Goal: Information Seeking & Learning: Learn about a topic

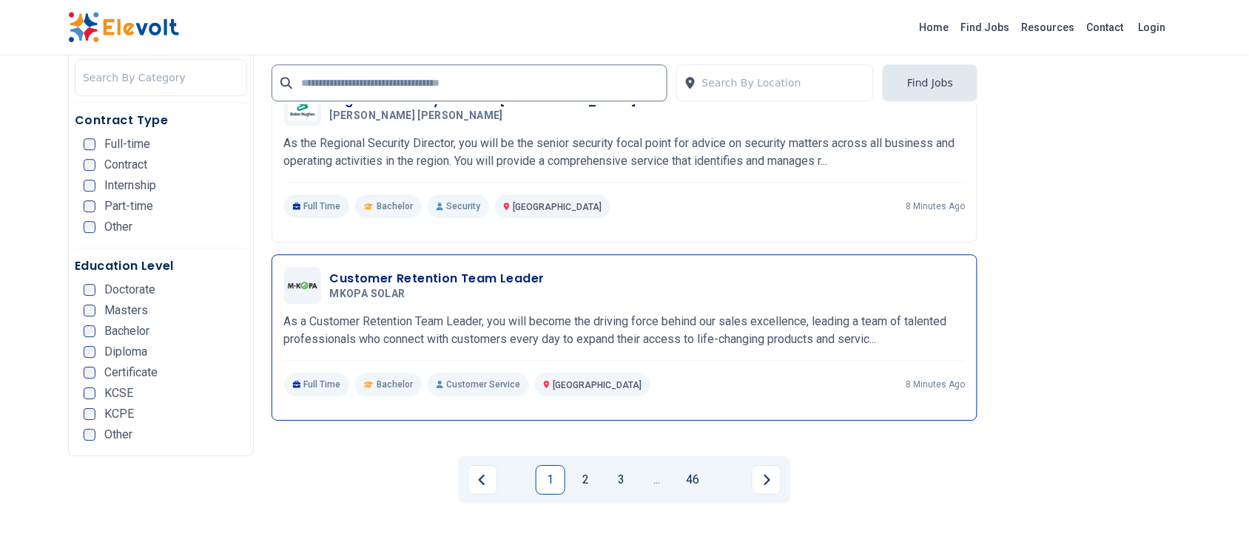
scroll to position [2838, 0]
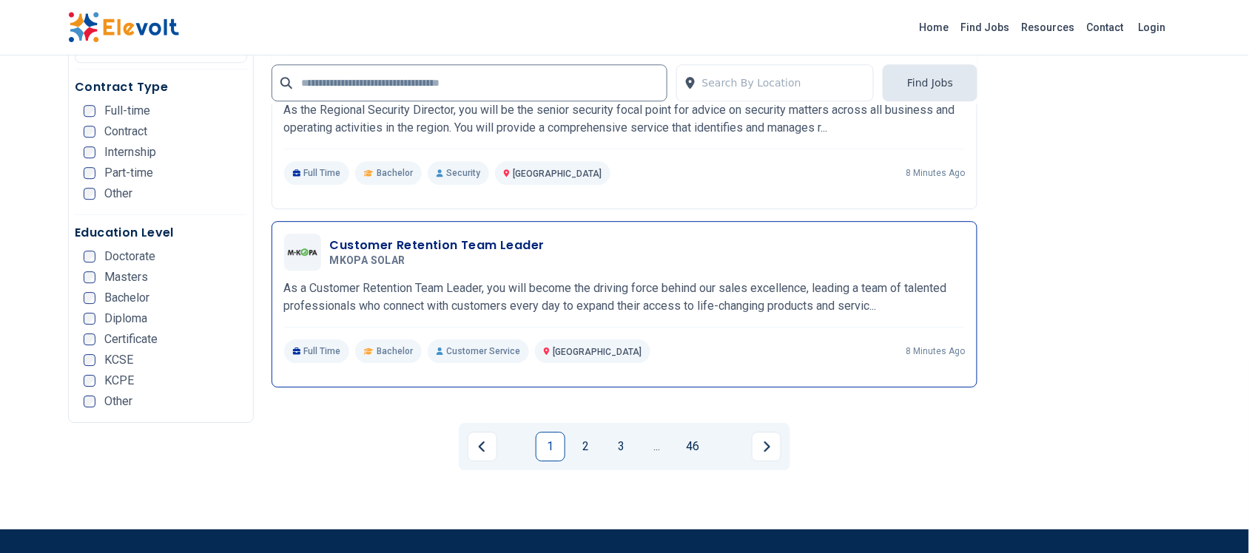
click at [463, 246] on h3 "Customer Retention Team Leader" at bounding box center [437, 246] width 215 height 18
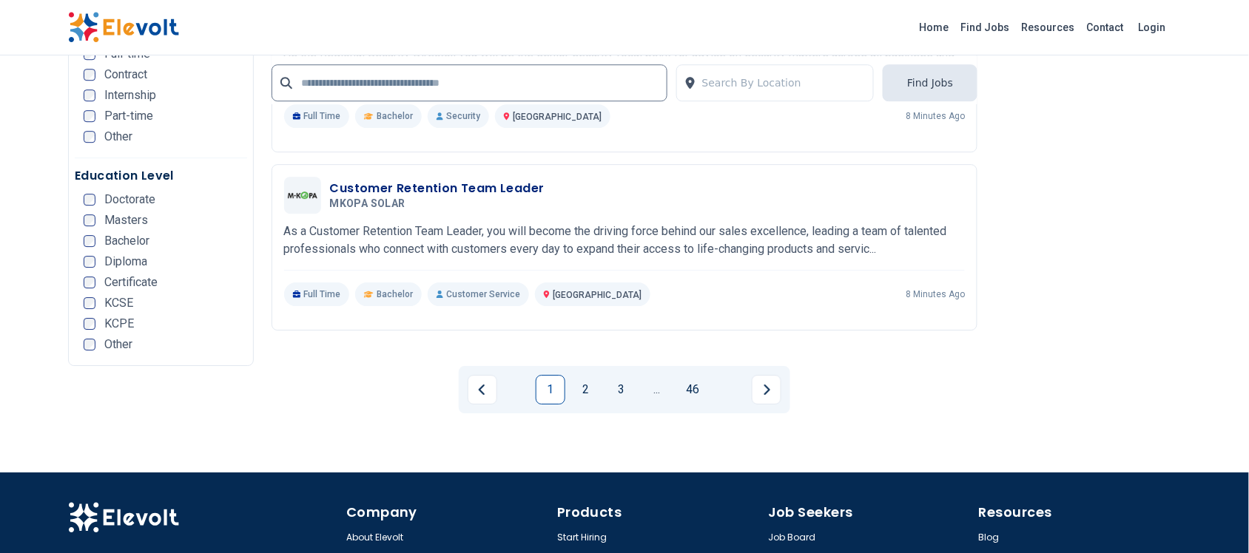
scroll to position [2931, 0]
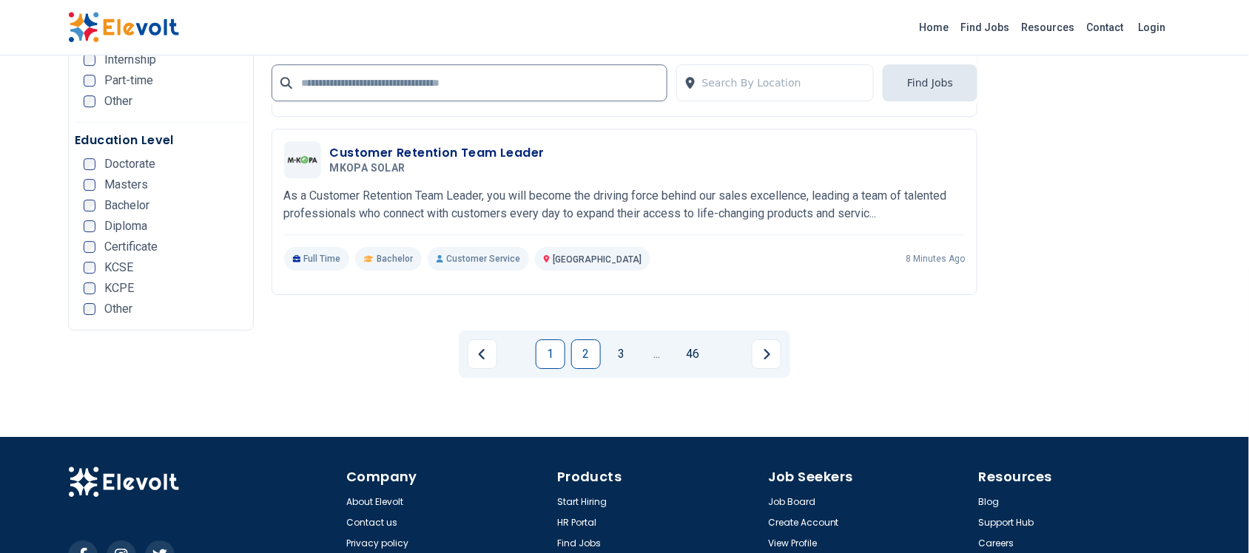
click at [585, 355] on link "2" at bounding box center [586, 355] width 30 height 30
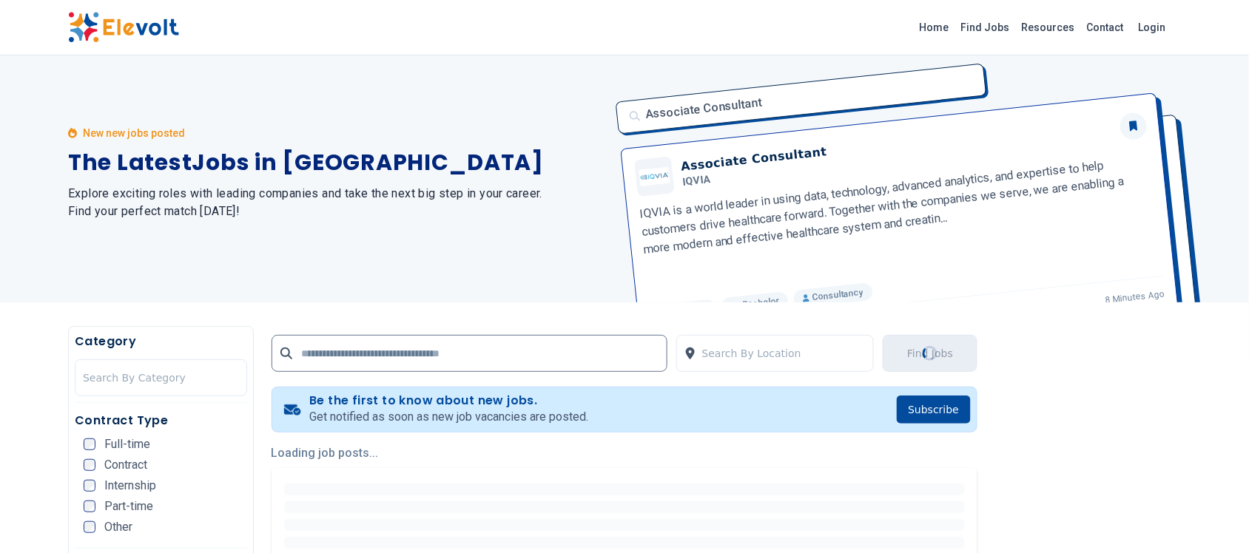
scroll to position [0, 0]
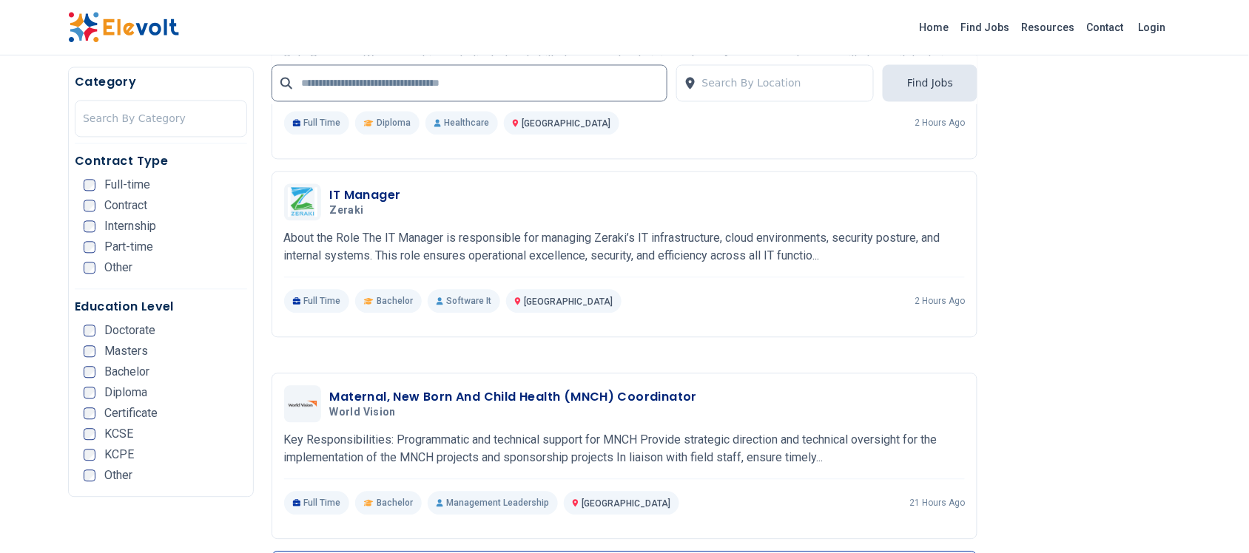
scroll to position [2497, 0]
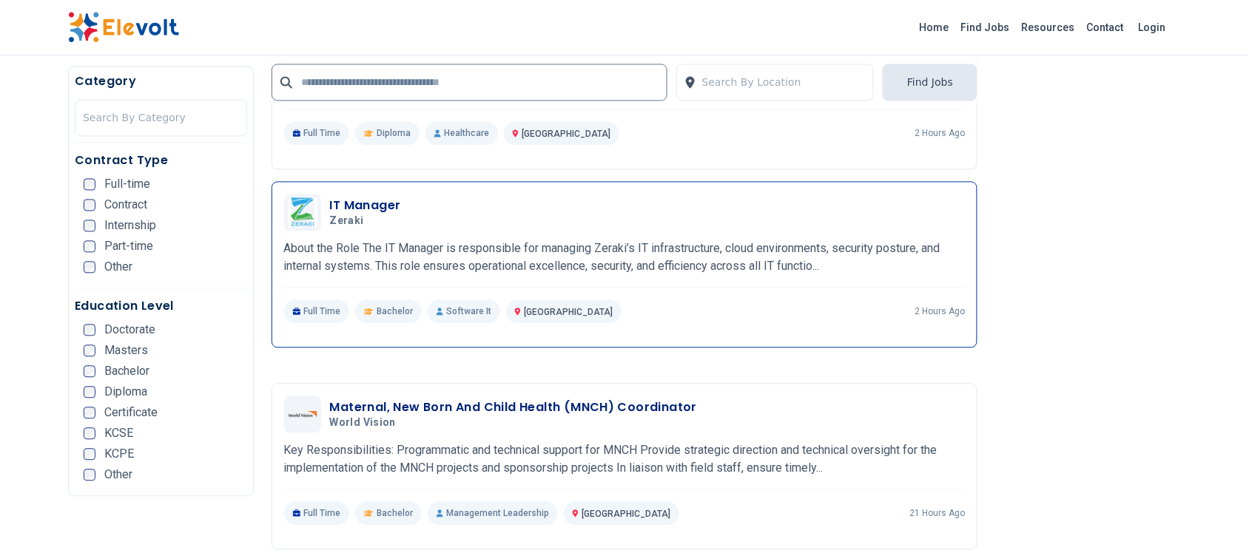
click at [377, 207] on h3 "IT Manager" at bounding box center [365, 207] width 71 height 18
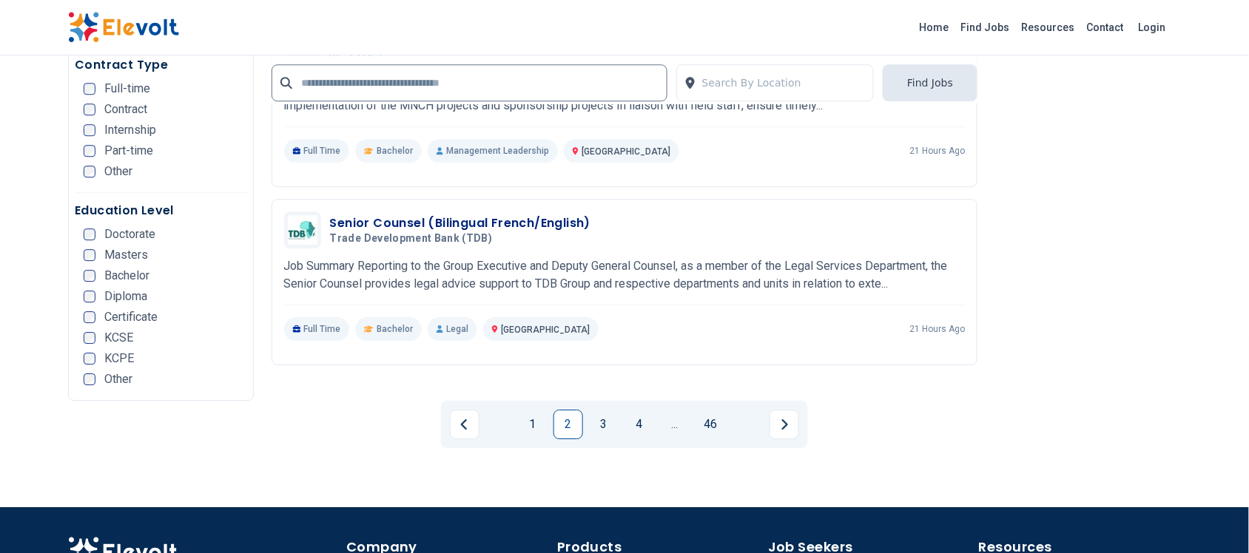
scroll to position [2960, 0]
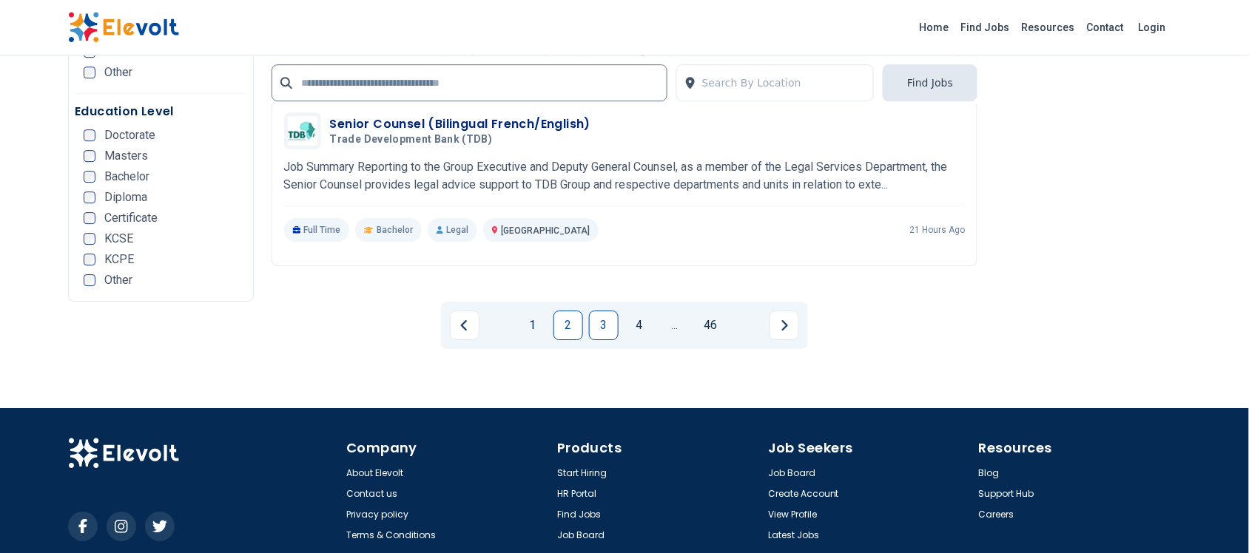
click at [596, 320] on link "3" at bounding box center [604, 326] width 30 height 30
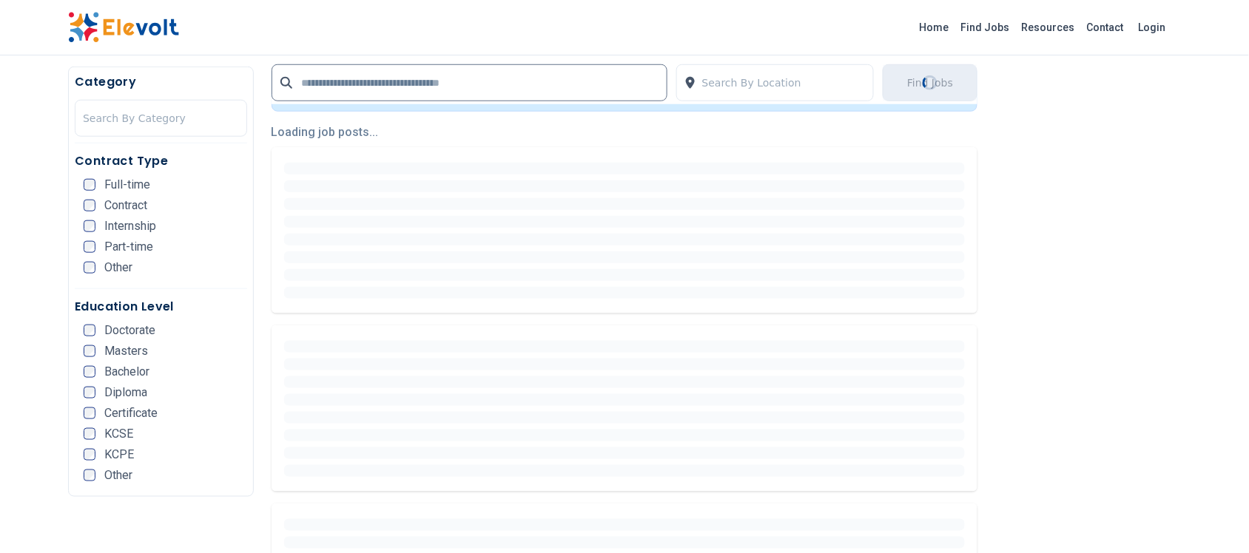
scroll to position [370, 0]
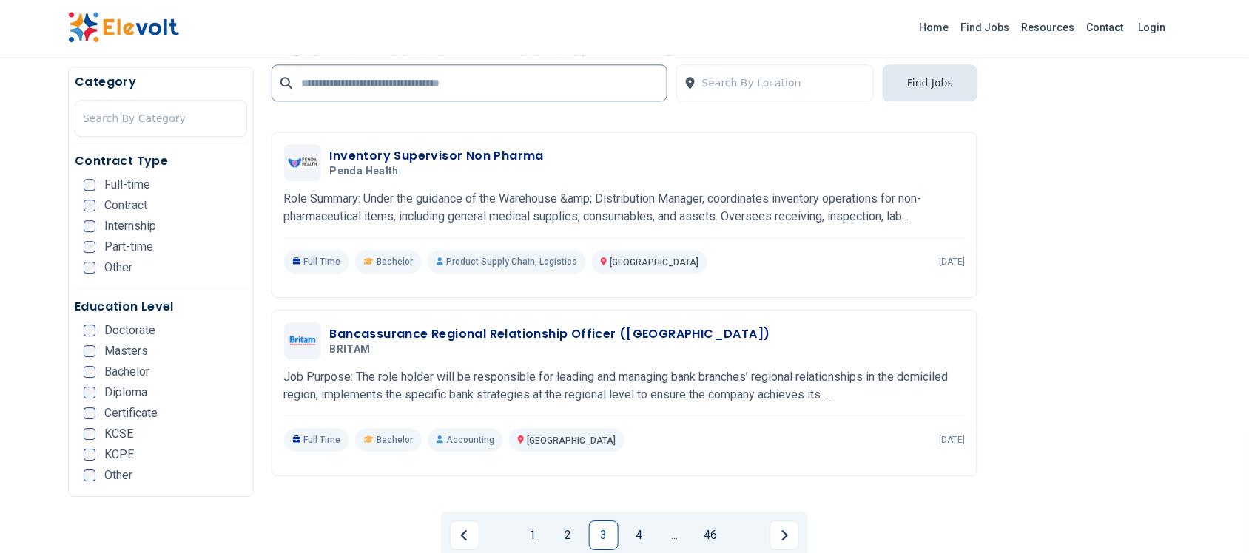
scroll to position [2775, 0]
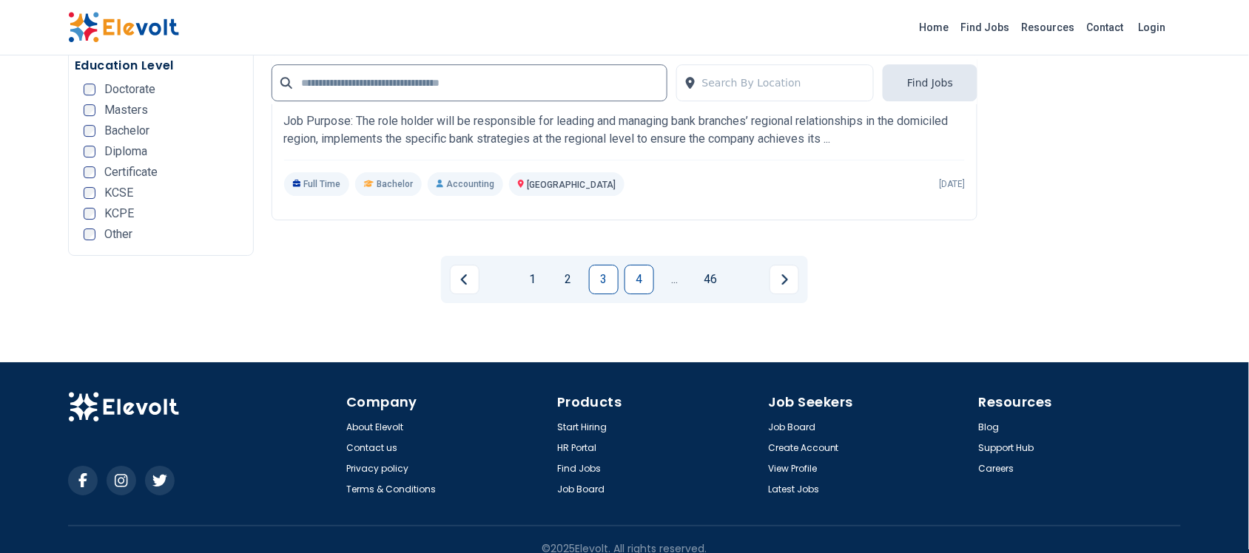
click at [630, 265] on link "4" at bounding box center [640, 280] width 30 height 30
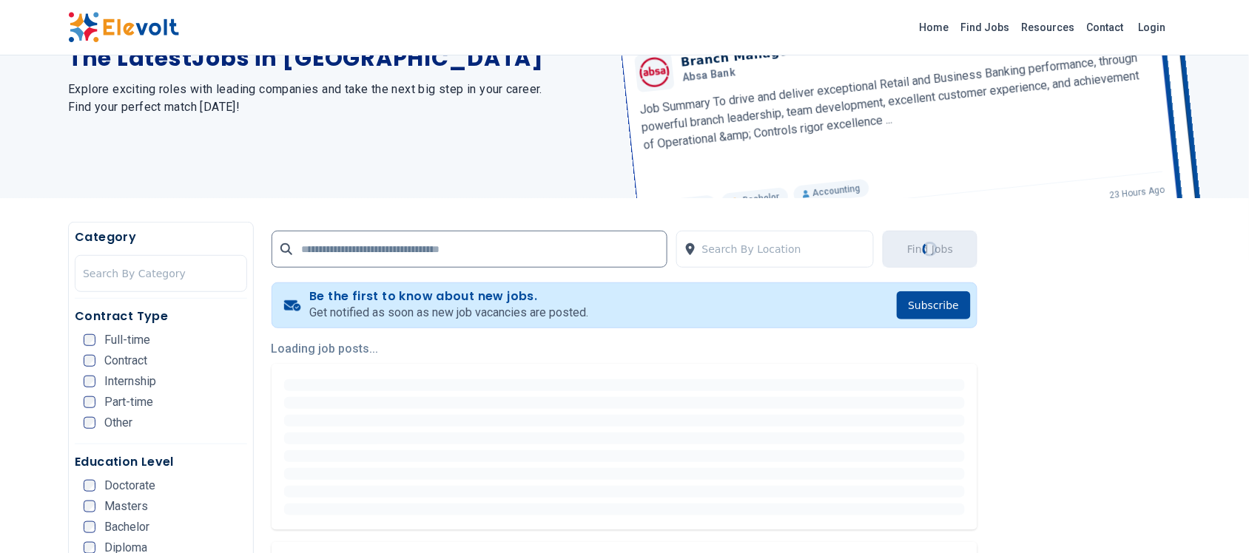
scroll to position [0, 0]
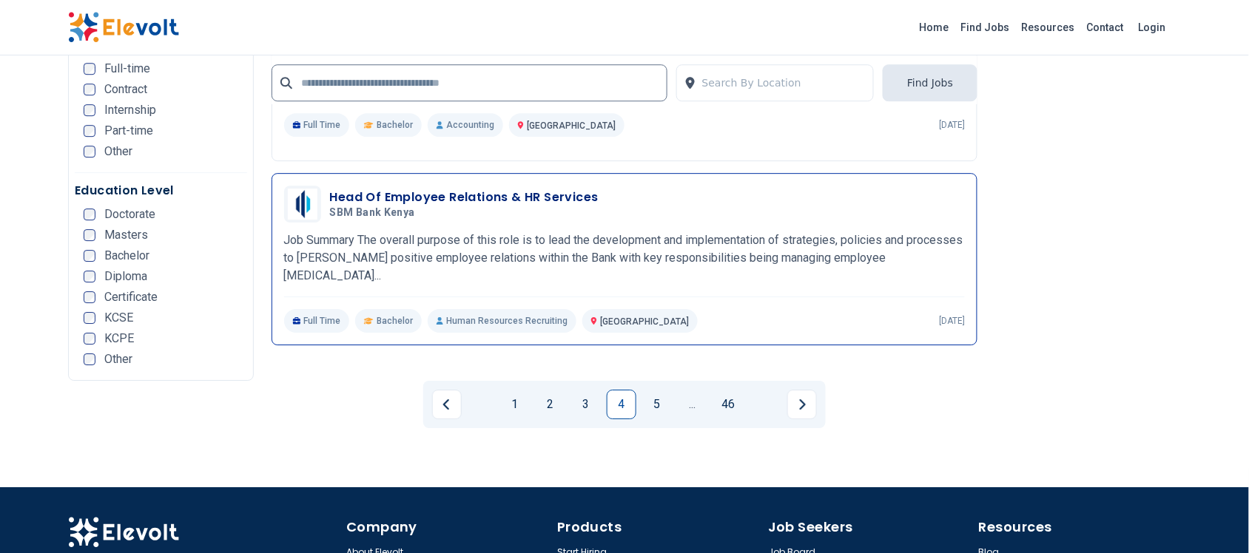
scroll to position [2931, 0]
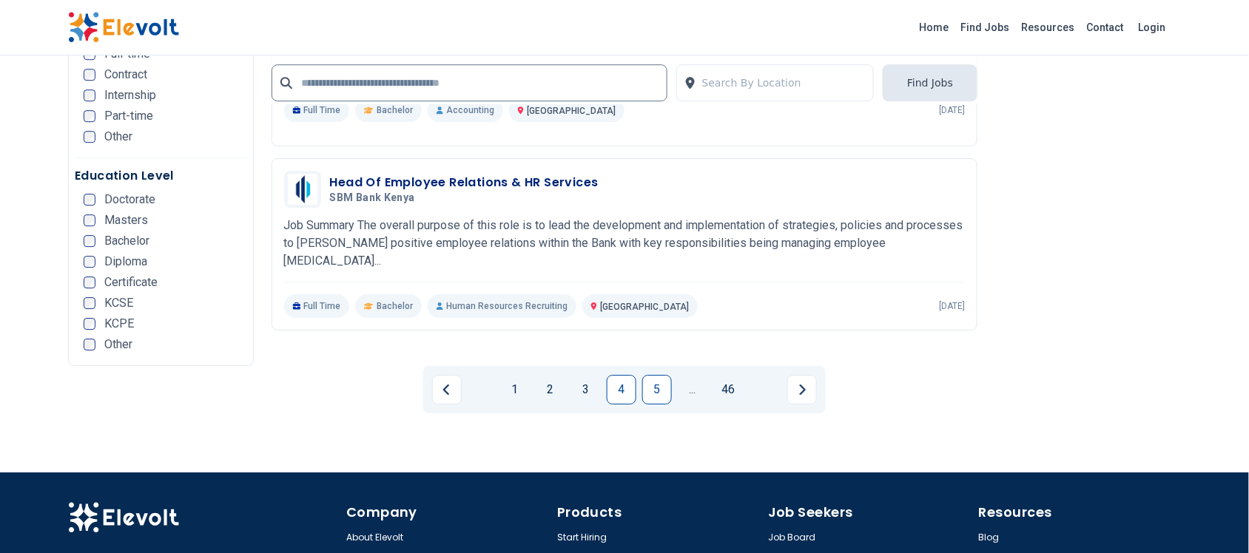
click at [659, 375] on link "5" at bounding box center [657, 390] width 30 height 30
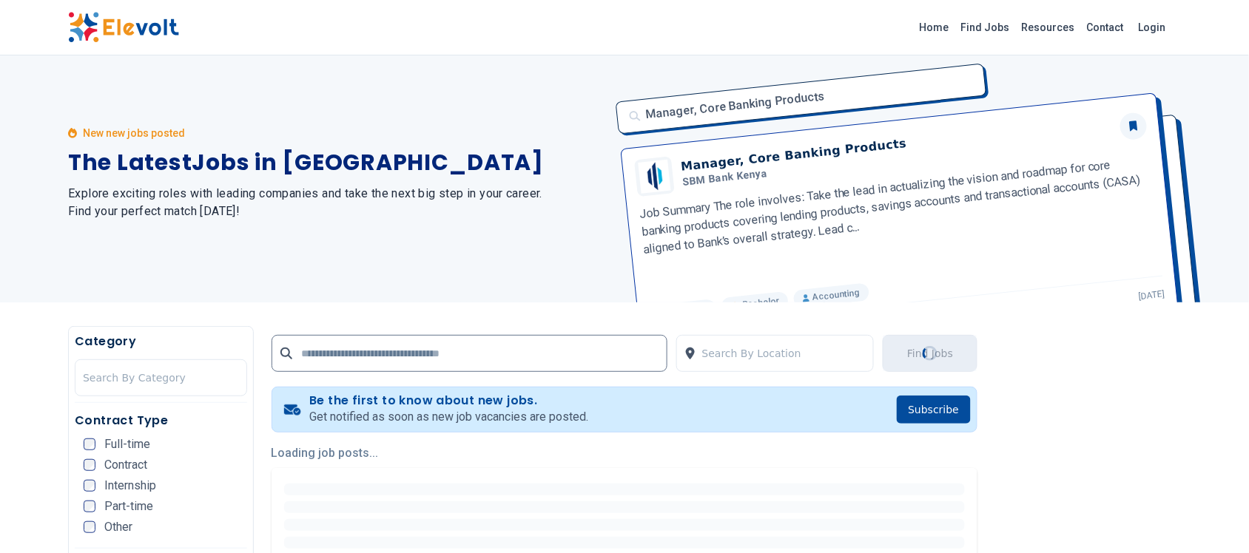
scroll to position [0, 0]
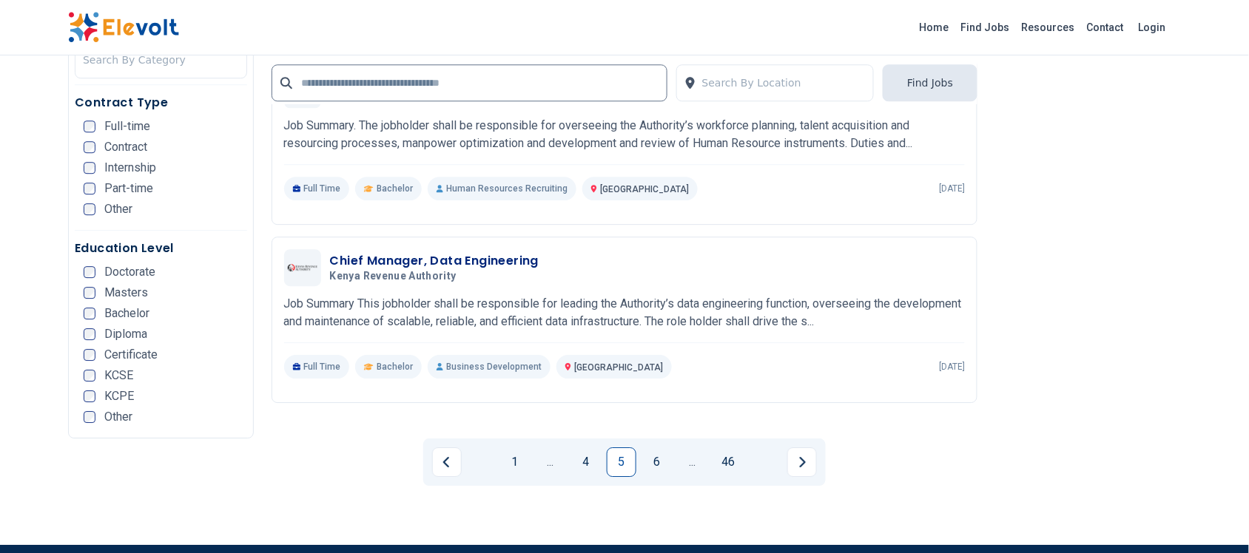
scroll to position [2867, 0]
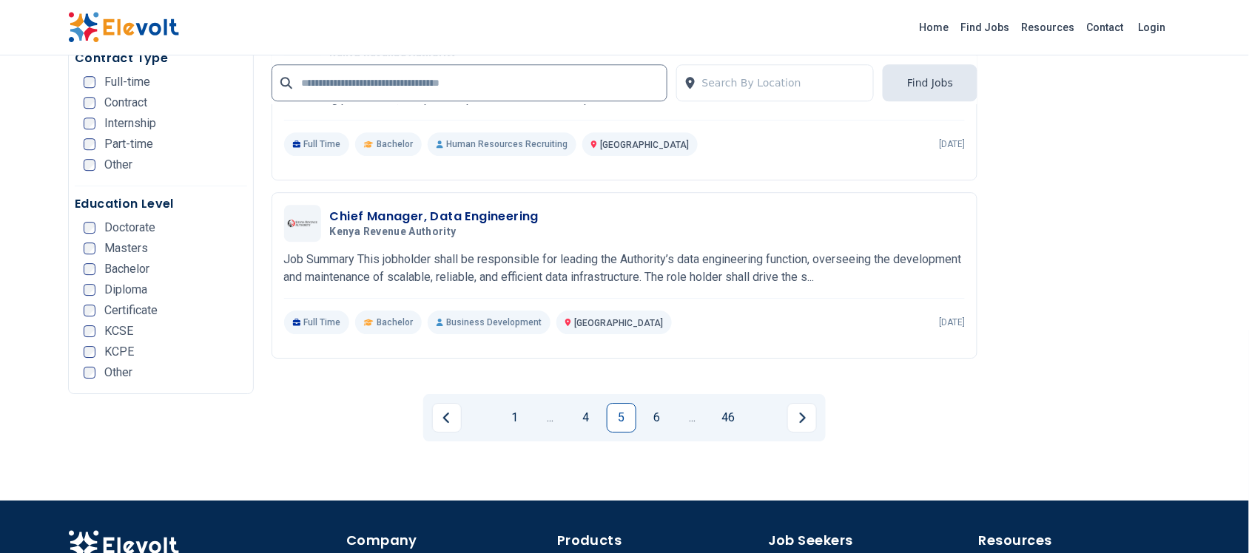
click at [645, 417] on link "6" at bounding box center [657, 418] width 30 height 30
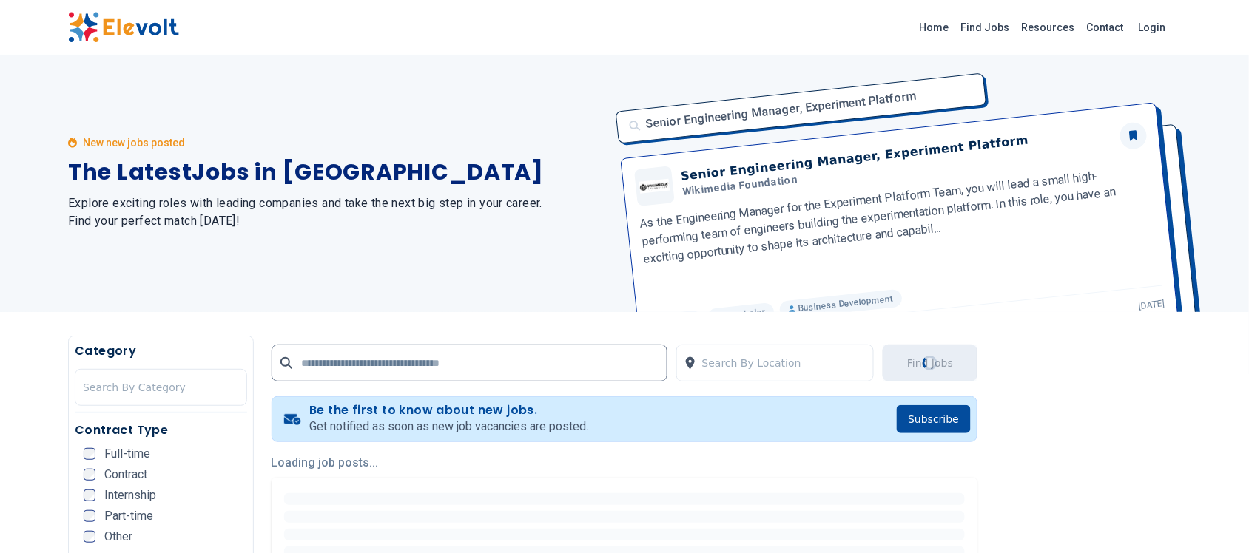
scroll to position [0, 0]
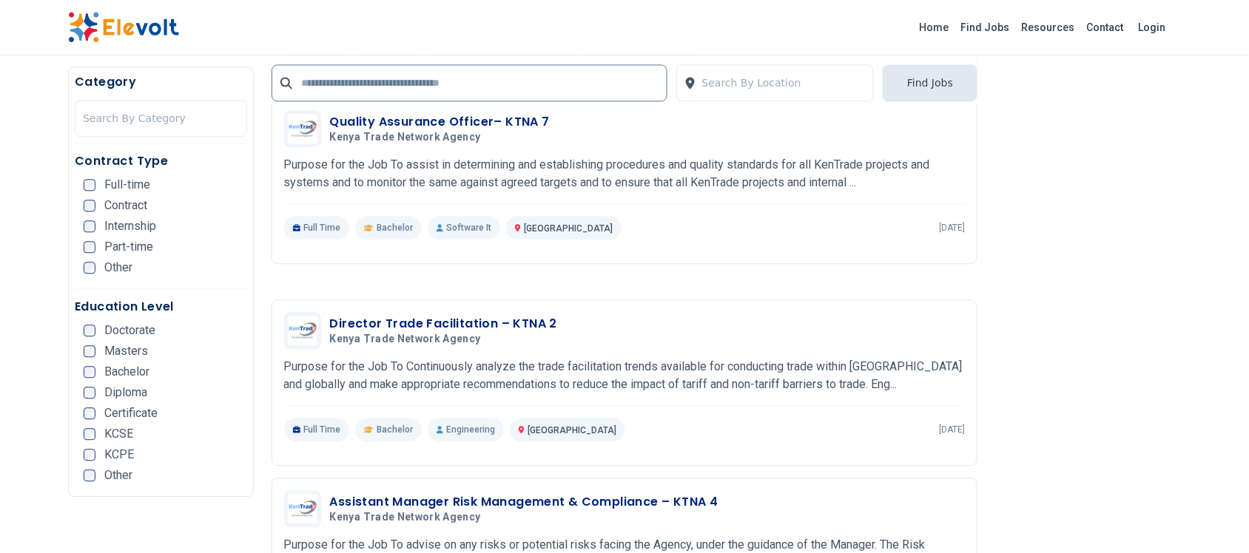
scroll to position [2682, 0]
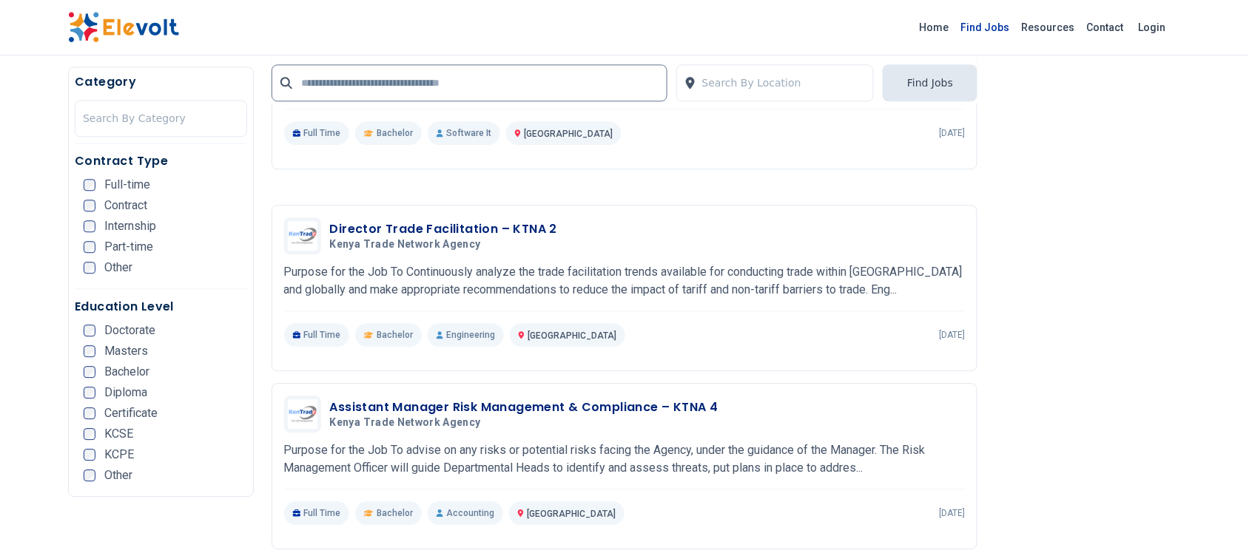
click at [1000, 24] on link "Find Jobs" at bounding box center [985, 28] width 61 height 24
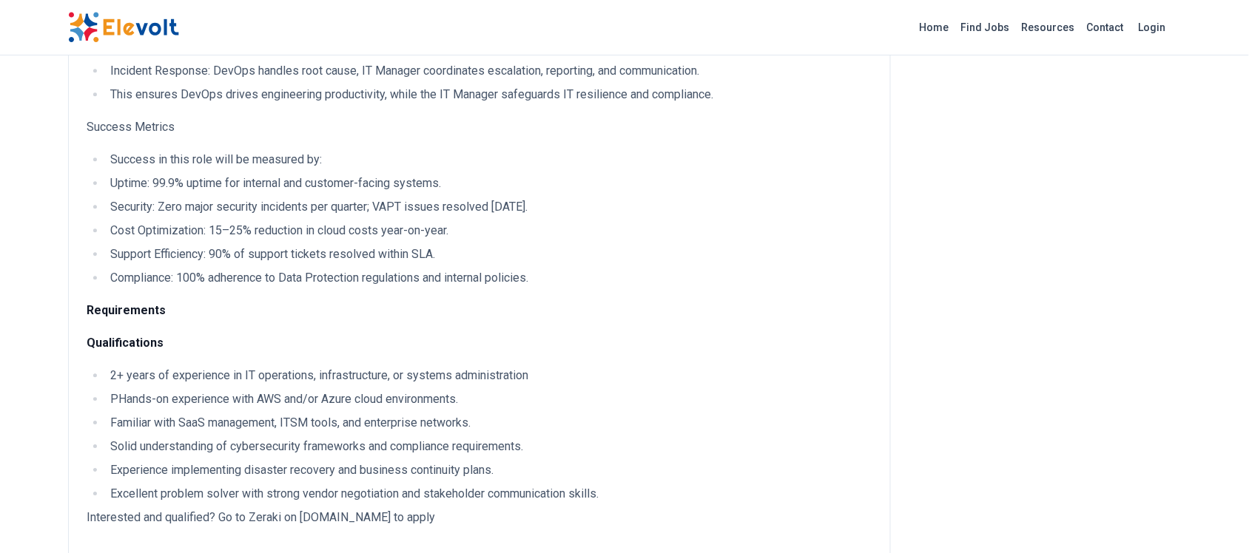
scroll to position [740, 0]
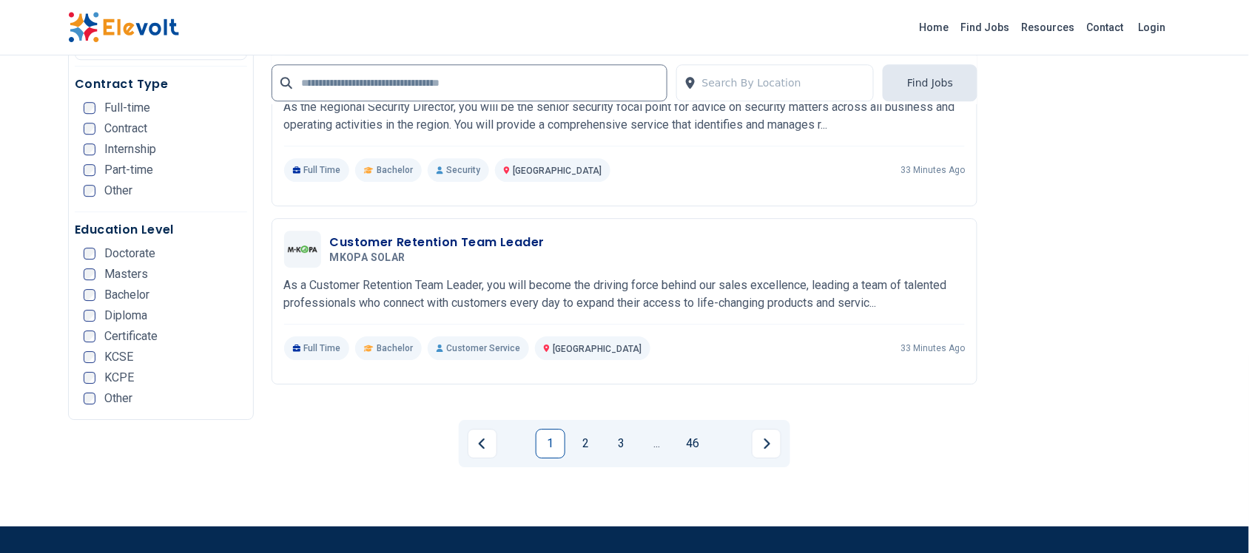
scroll to position [2960, 0]
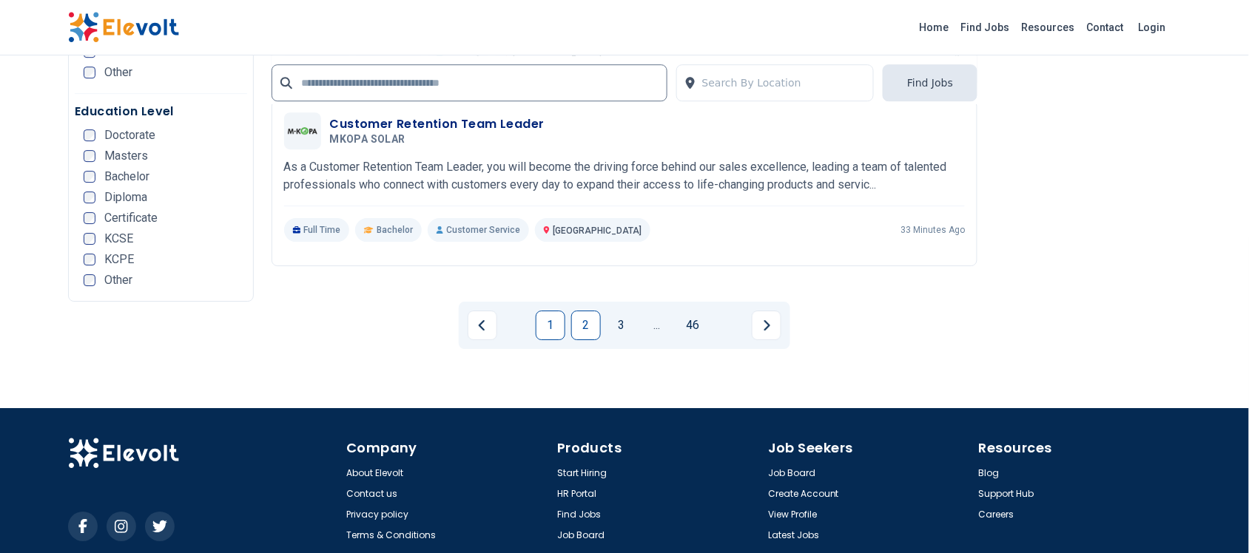
click at [590, 326] on link "2" at bounding box center [586, 326] width 30 height 30
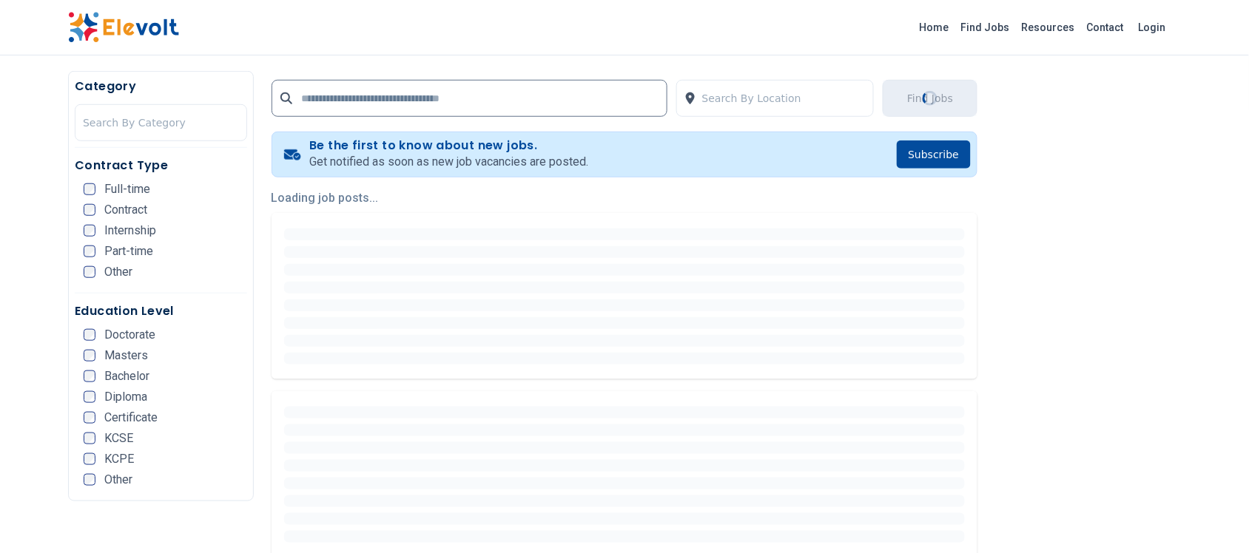
scroll to position [0, 0]
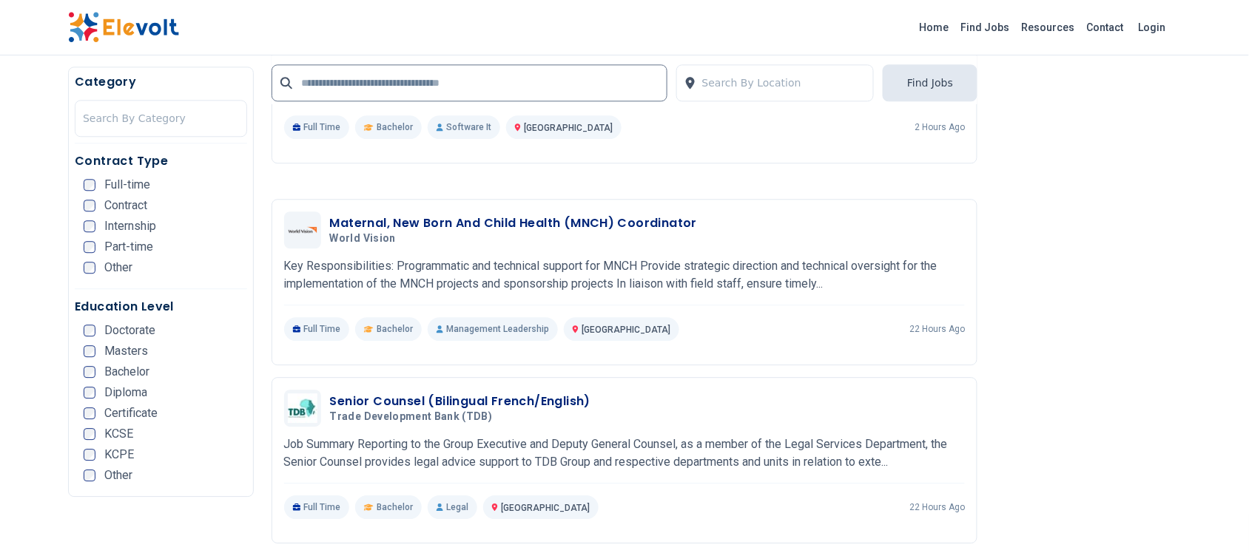
scroll to position [3023, 0]
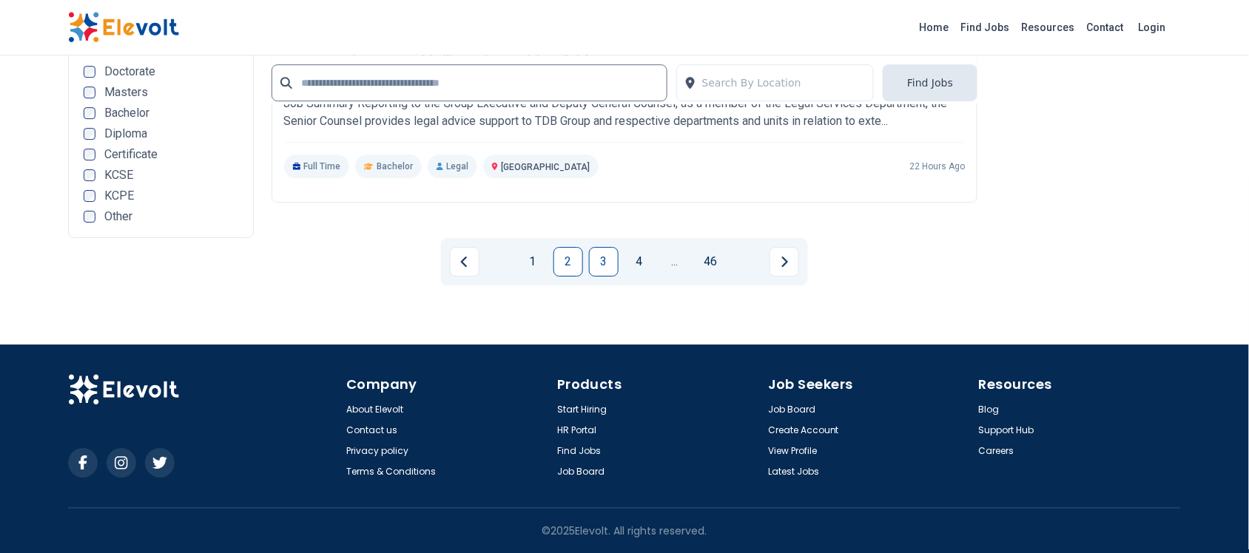
click at [610, 258] on link "3" at bounding box center [604, 262] width 30 height 30
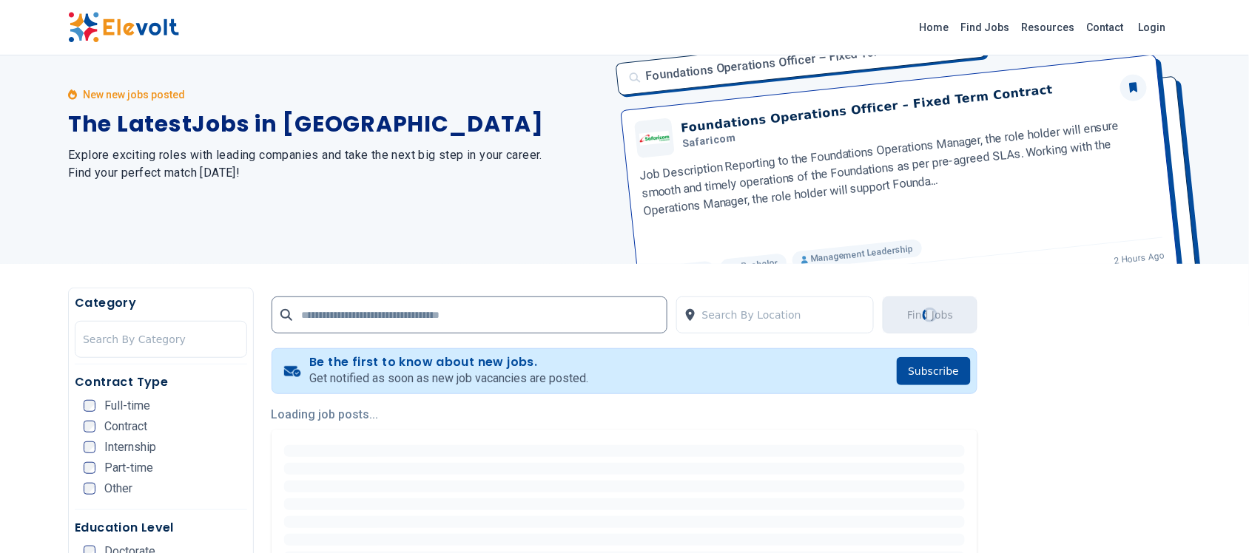
scroll to position [0, 0]
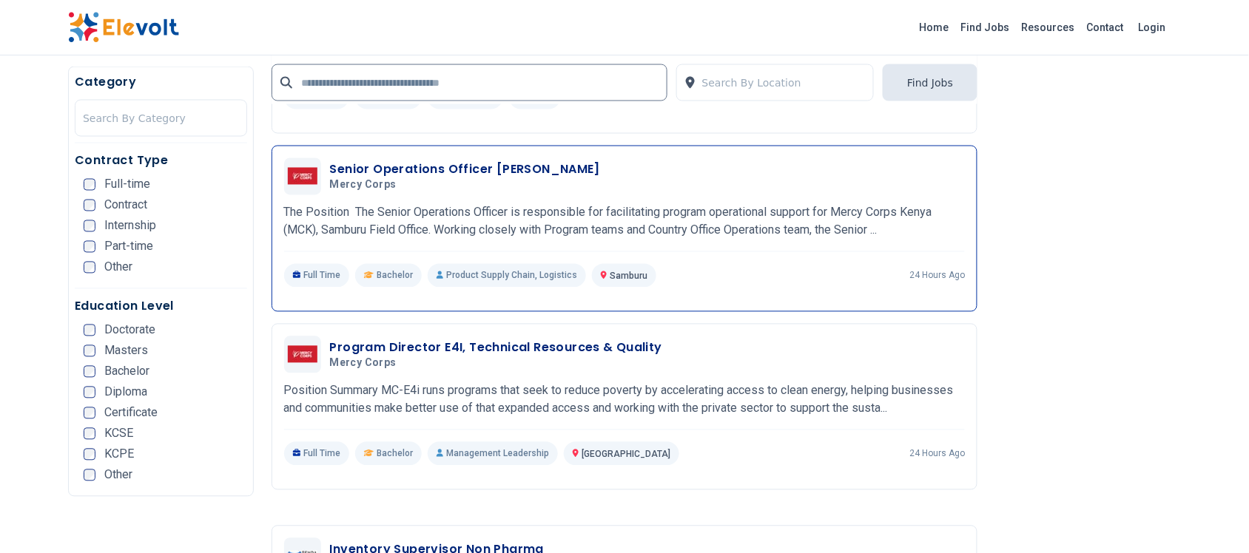
scroll to position [2284, 0]
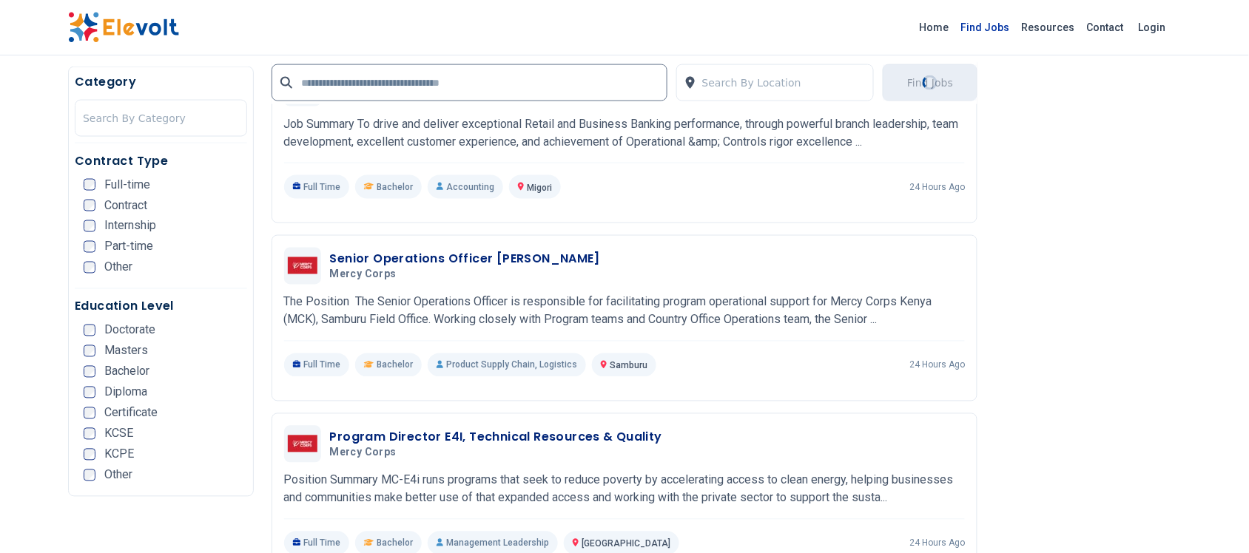
click at [992, 24] on link "Find Jobs" at bounding box center [985, 28] width 61 height 24
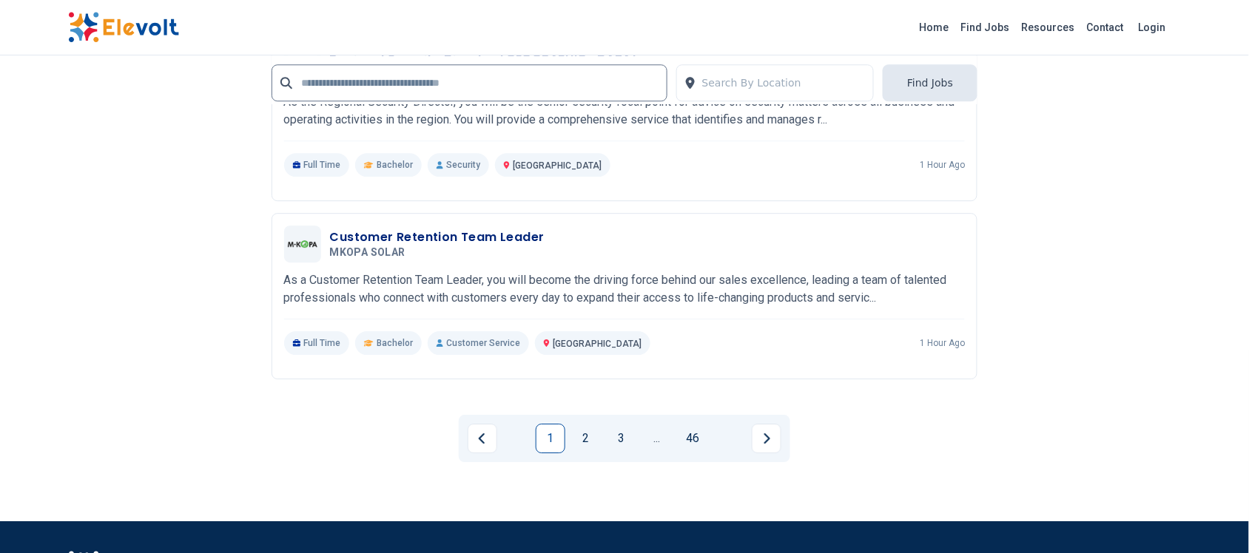
scroll to position [2867, 0]
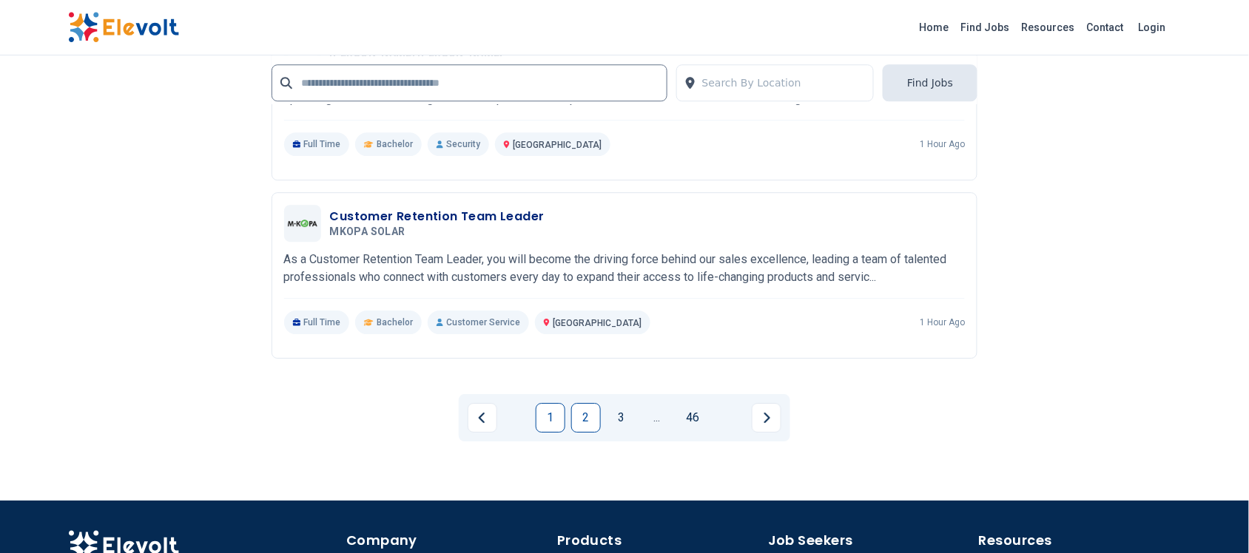
click at [574, 418] on link "2" at bounding box center [586, 418] width 30 height 30
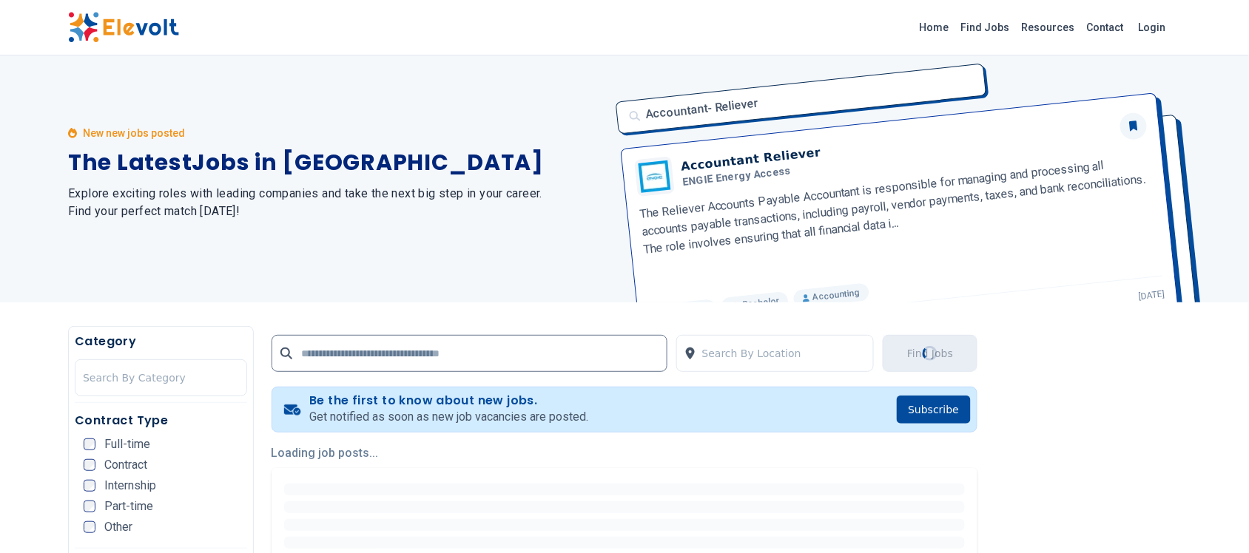
scroll to position [0, 0]
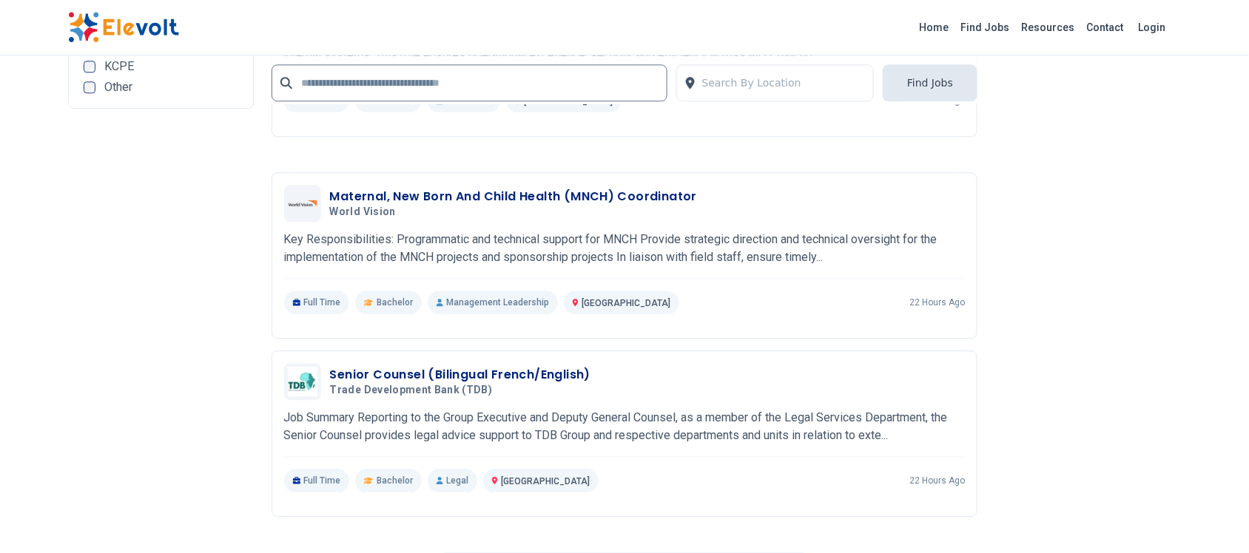
scroll to position [2775, 0]
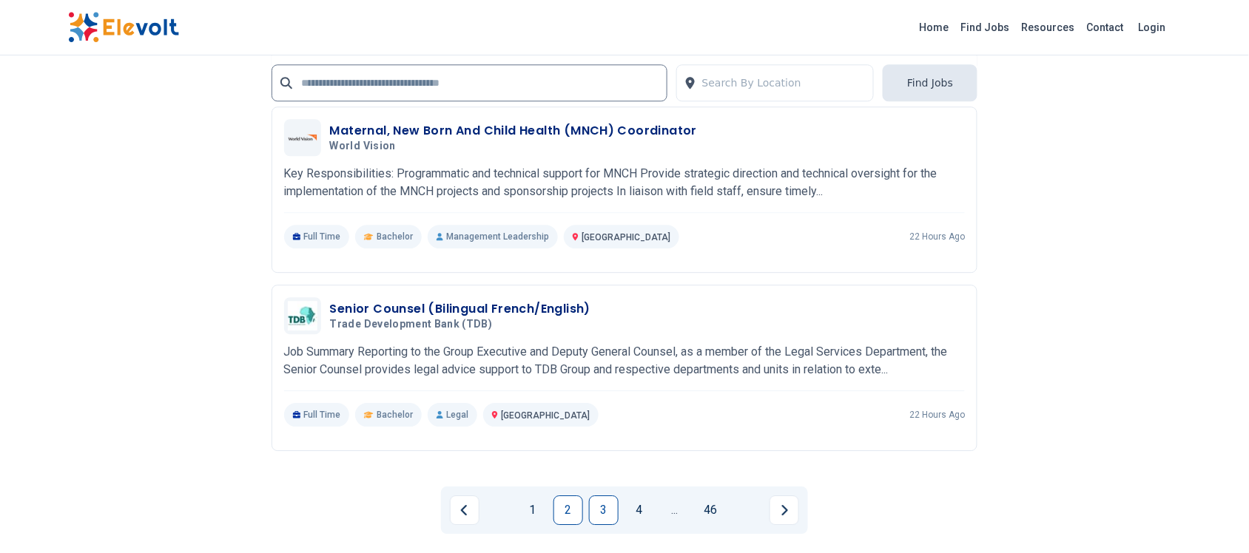
click at [601, 507] on link "3" at bounding box center [604, 511] width 30 height 30
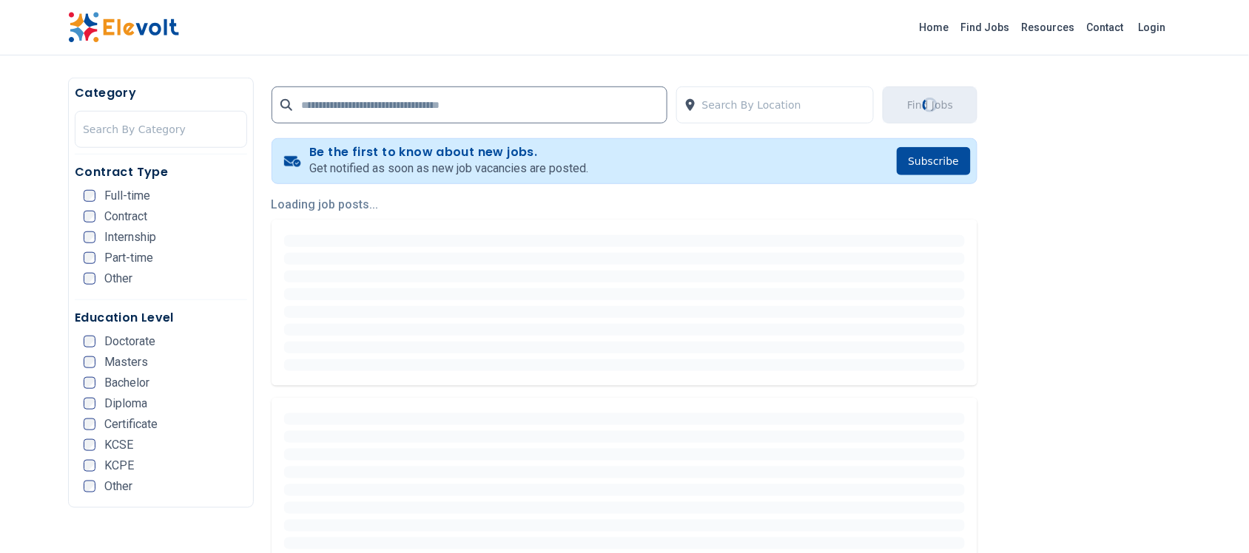
scroll to position [0, 0]
